Goal: Find contact information

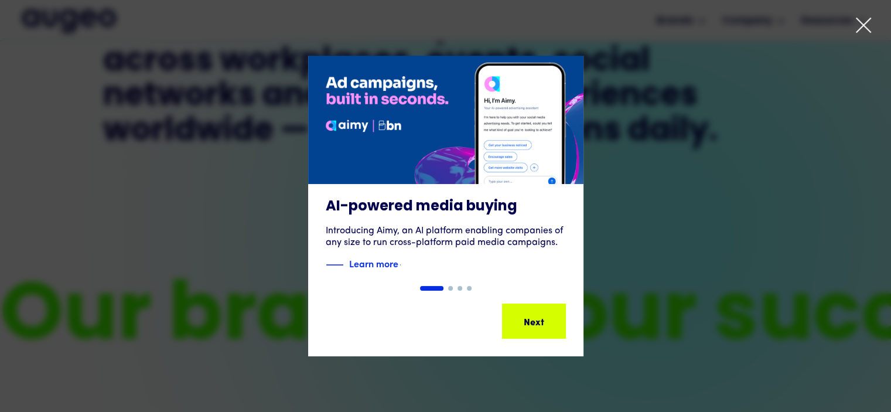
click at [863, 23] on icon at bounding box center [864, 25] width 18 height 18
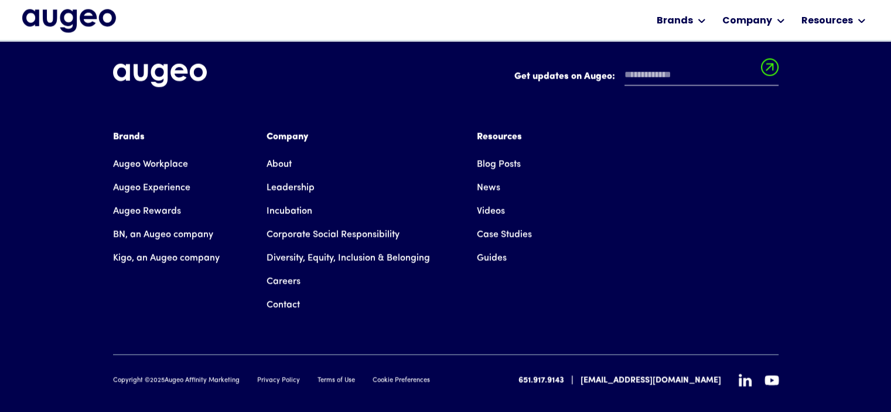
scroll to position [2686, 0]
drag, startPoint x: 169, startPoint y: 346, endPoint x: 180, endPoint y: 344, distance: 11.8
click at [180, 375] on div "Copyright © 2025 Augeo Affinity Marketing" at bounding box center [176, 380] width 127 height 10
drag, startPoint x: 166, startPoint y: 342, endPoint x: 242, endPoint y: 346, distance: 75.7
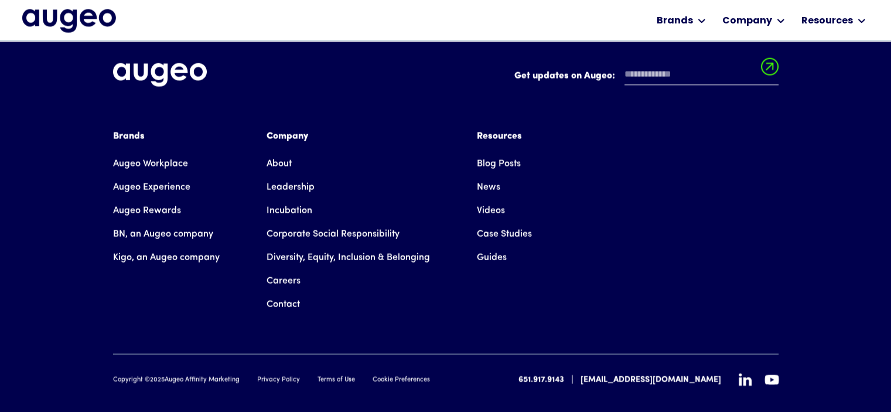
click at [242, 375] on div "Copyright © 2025 Augeo Affinity Marketing Privacy Policy Terms of Use Cookie Pr…" at bounding box center [271, 380] width 317 height 10
copy div "Augeo Affinity Marketing"
drag, startPoint x: 576, startPoint y: 343, endPoint x: 565, endPoint y: 361, distance: 21.0
click at [565, 361] on div "Get updates on Augeo: Get updates on Augeo: Thanks for subscribing! Oops! Somet…" at bounding box center [445, 224] width 665 height 417
drag, startPoint x: 554, startPoint y: 346, endPoint x: 600, endPoint y: 352, distance: 46.1
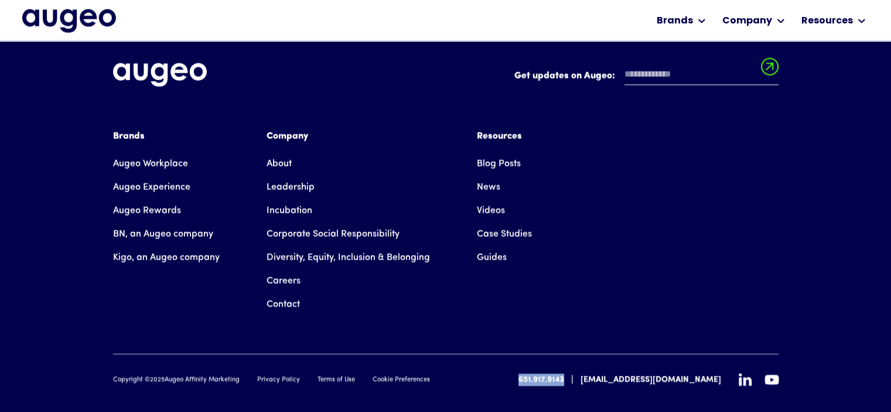
click at [600, 352] on div "Get updates on Augeo: Get updates on Augeo: Thanks for subscribing! Oops! Somet…" at bounding box center [445, 224] width 665 height 417
copy div "651.917.9143"
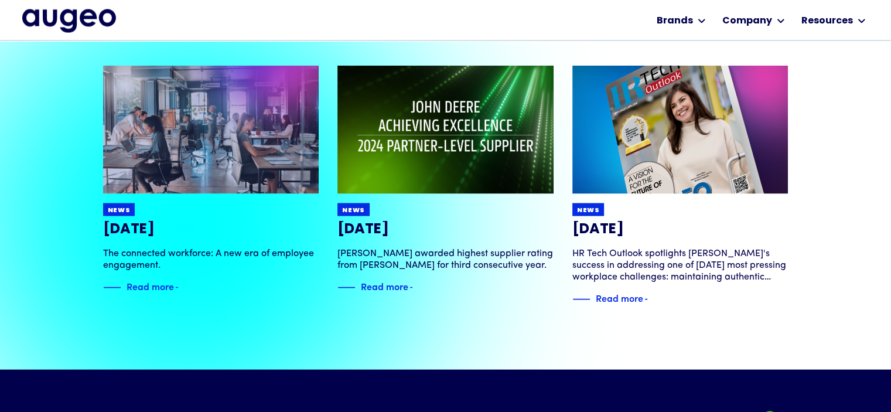
scroll to position [2332, 0]
